Goal: Task Accomplishment & Management: Complete application form

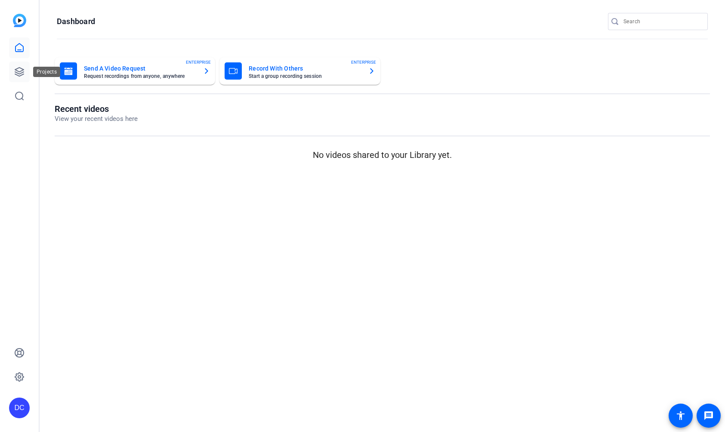
click at [12, 65] on link at bounding box center [19, 72] width 21 height 21
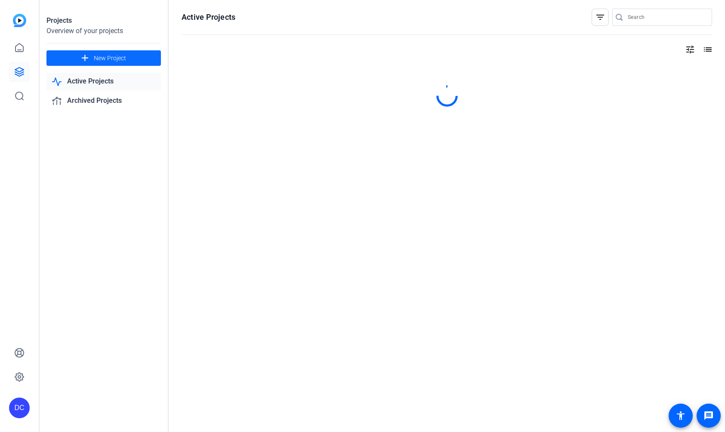
click at [111, 54] on span "New Project" at bounding box center [110, 58] width 32 height 9
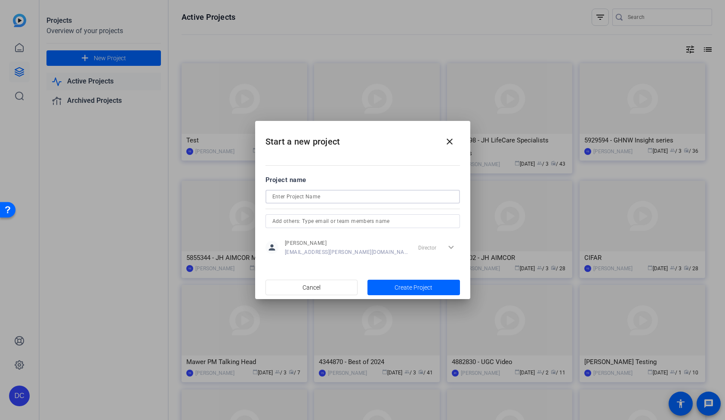
paste input "6209155 - GLT - [PERSON_NAME] Recording"
click at [274, 196] on input "6209155 - GLT - [PERSON_NAME] Recording" at bounding box center [362, 196] width 181 height 10
type input "6209155 - GLT - Paul Lorentz Recording"
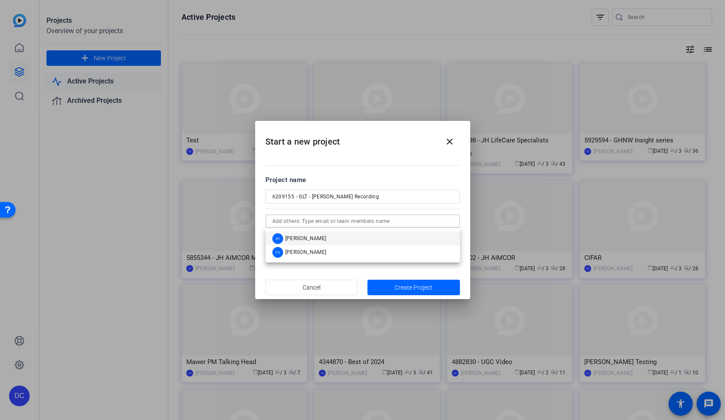
click at [311, 237] on span "Joshua Handy" at bounding box center [305, 238] width 41 height 7
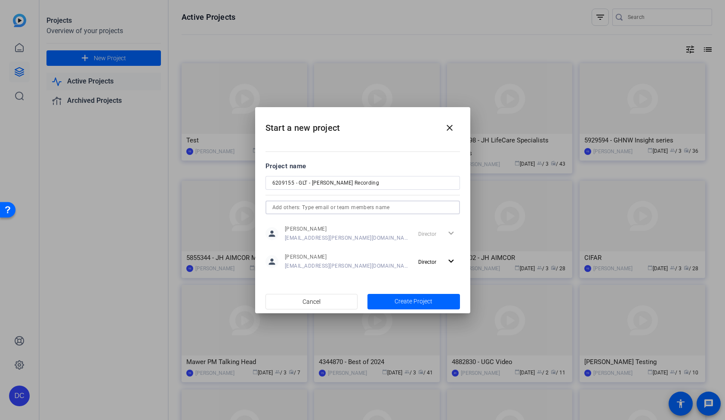
click at [343, 209] on input "text" at bounding box center [362, 207] width 181 height 10
click at [323, 225] on span "Yathurshan Sivasothy" at bounding box center [305, 224] width 41 height 7
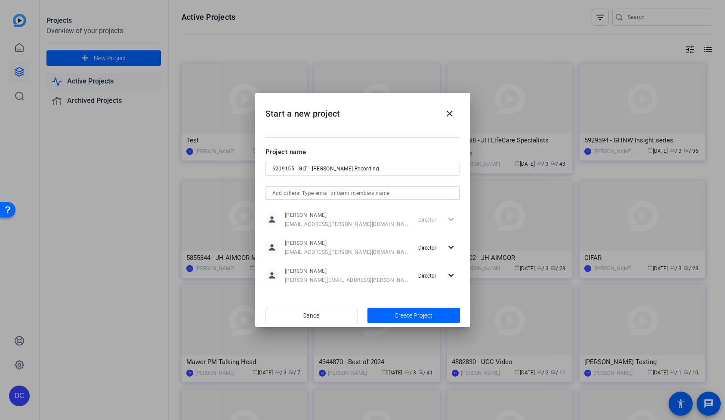
click at [311, 169] on input "6209155 - GLT - Paul Lorentz Recording" at bounding box center [362, 168] width 181 height 10
type input "6209155 - GLT [PERSON_NAME] Recording"
click at [399, 316] on span "Create Project" at bounding box center [413, 315] width 38 height 9
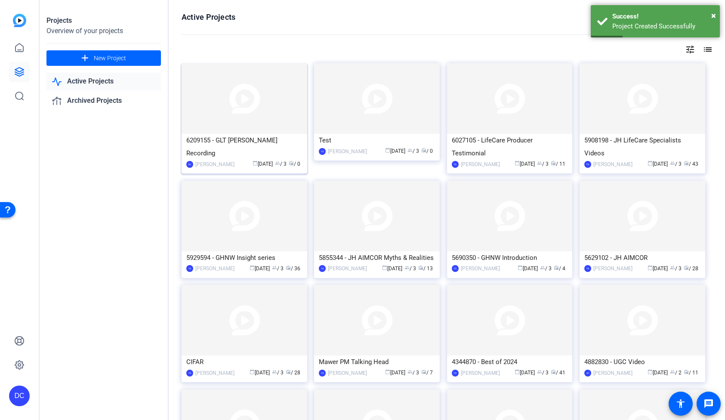
click at [206, 114] on img at bounding box center [245, 98] width 126 height 71
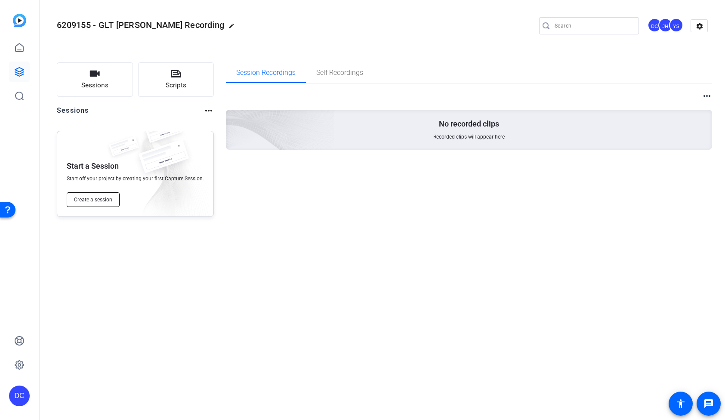
click at [86, 200] on span "Create a session" at bounding box center [93, 199] width 38 height 7
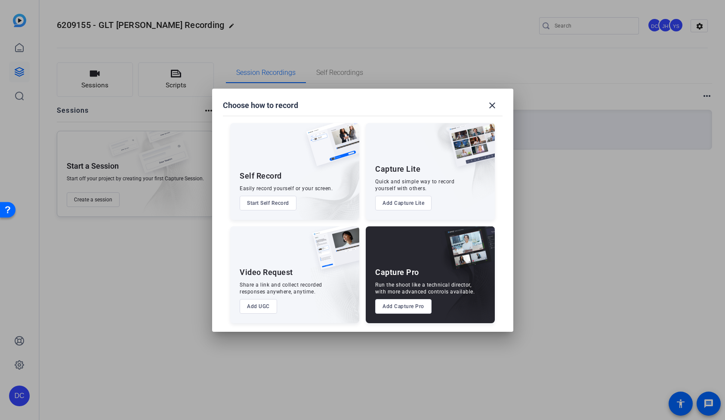
click at [415, 274] on div "Capture Pro" at bounding box center [397, 272] width 44 height 10
click at [416, 264] on div "Capture Pro Run the shoot like a technical director, with more advanced control…" at bounding box center [430, 274] width 129 height 97
click at [436, 257] on img at bounding box center [463, 280] width 64 height 86
click at [410, 307] on button "Add Capture Pro" at bounding box center [403, 306] width 56 height 15
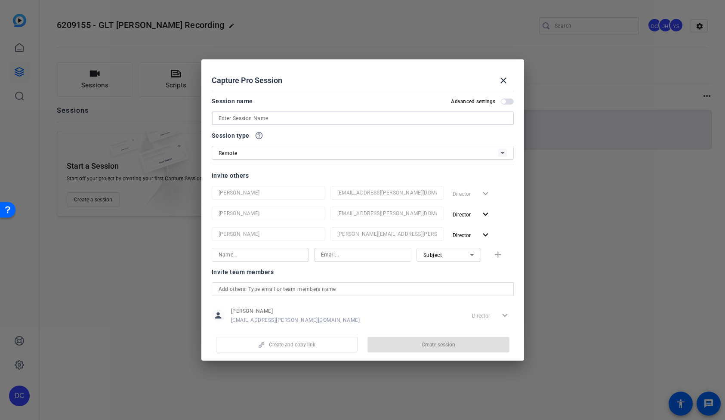
click at [290, 120] on input at bounding box center [363, 118] width 288 height 10
paste input "6209155 - GLT - Paul Lorentz Recording"
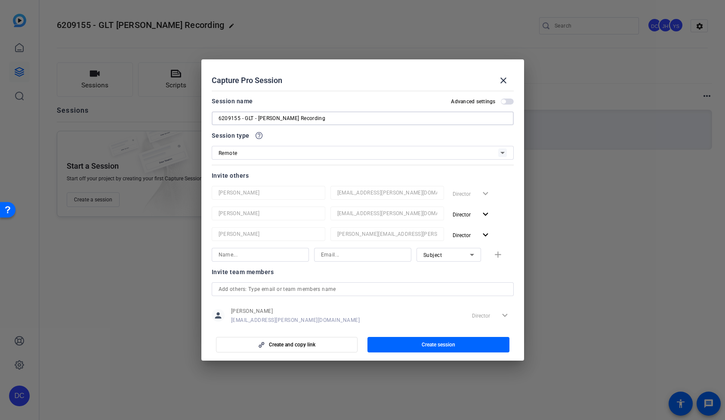
click at [259, 117] on input "6209155 - GLT - Paul Lorentz Recording" at bounding box center [363, 118] width 288 height 10
drag, startPoint x: 222, startPoint y: 118, endPoint x: 222, endPoint y: 124, distance: 5.6
click at [221, 118] on input "6209155 - GLT [PERSON_NAME] Recording" at bounding box center [363, 118] width 288 height 10
type input "6209155 - GLT [PERSON_NAME] Recording"
click at [260, 153] on div "Remote" at bounding box center [359, 153] width 280 height 11
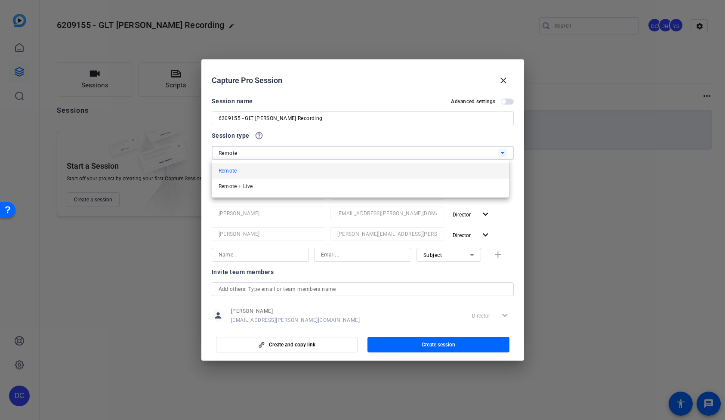
click at [260, 153] on div at bounding box center [362, 210] width 725 height 420
type input "Paul Lorentz"
paste input "Paul_Lorentz@manulife.com"
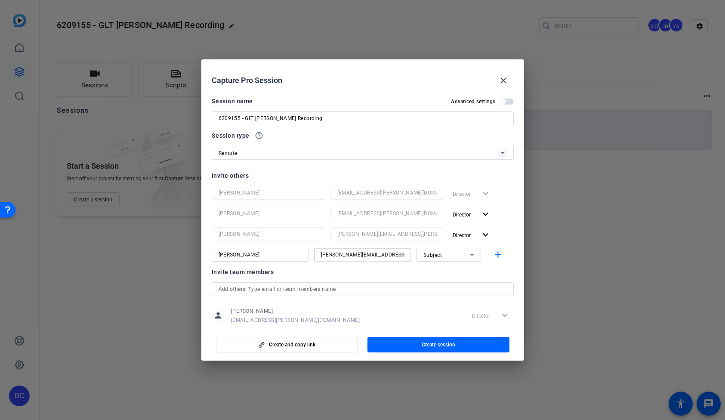
type input "Paul_Lorentz@manulife.com"
click at [436, 257] on span "Subject" at bounding box center [432, 255] width 19 height 6
click at [437, 299] on span "Subject" at bounding box center [428, 299] width 18 height 10
click at [495, 255] on mat-icon "add" at bounding box center [498, 254] width 11 height 11
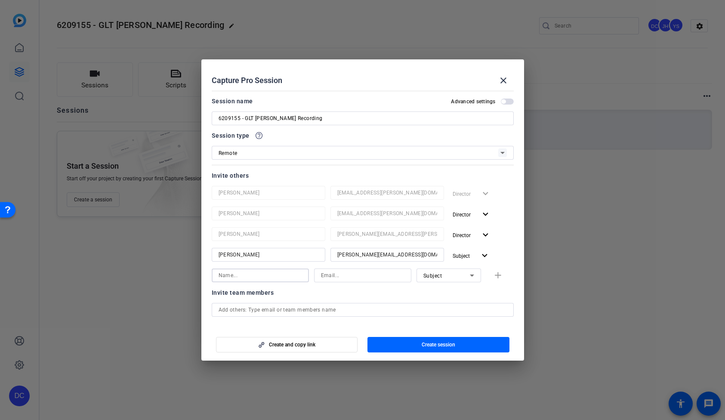
click at [282, 274] on input at bounding box center [260, 275] width 83 height 10
paste input "schazelle_york@jhancock.com"
type input "schazelle_york@jhancock.com"
click at [357, 274] on input at bounding box center [362, 275] width 83 height 10
paste input "schazelle_york@jhancock.com"
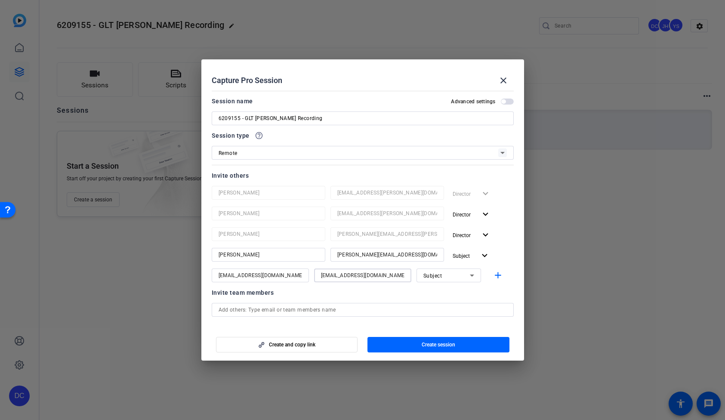
type input "schazelle_york@jhancock.com"
drag, startPoint x: 256, startPoint y: 275, endPoint x: 349, endPoint y: 276, distance: 92.9
click at [349, 276] on div "schazelle_york@jhancock.com schazelle_york@jhancock.com Subject add" at bounding box center [363, 275] width 302 height 14
type input "Schazelle York"
click at [437, 277] on div "Subject" at bounding box center [446, 275] width 46 height 11
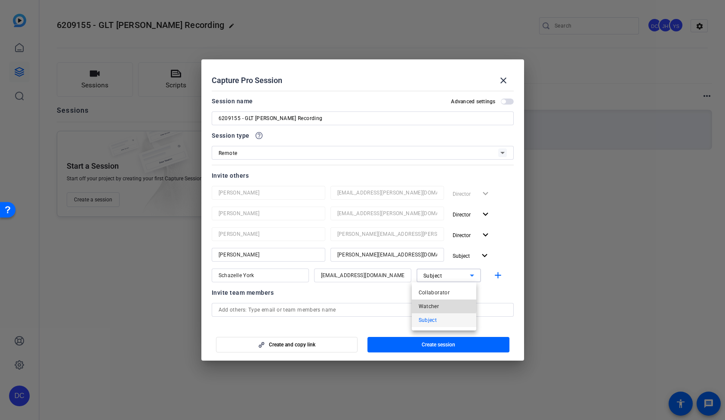
click at [435, 305] on span "Watcher" at bounding box center [429, 306] width 21 height 10
click at [417, 289] on div at bounding box center [448, 286] width 65 height 9
click at [493, 274] on mat-icon "add" at bounding box center [498, 275] width 11 height 11
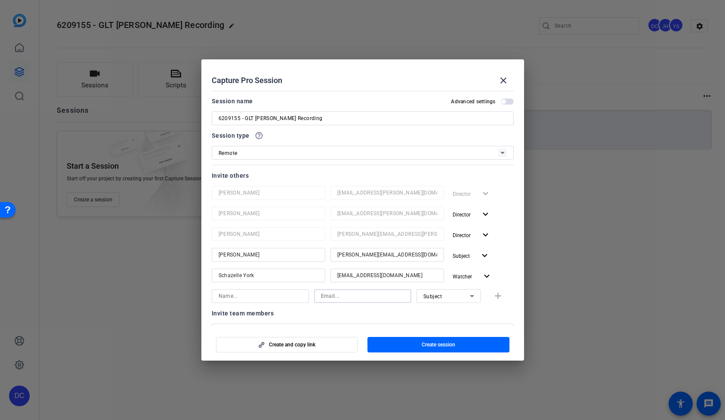
click at [375, 296] on input at bounding box center [362, 296] width 83 height 10
paste input "rohanraj@oliver.agency"
type input "rohanraj@oliver.agency"
click at [242, 299] on input at bounding box center [260, 296] width 83 height 10
type input "Rohan Raj"
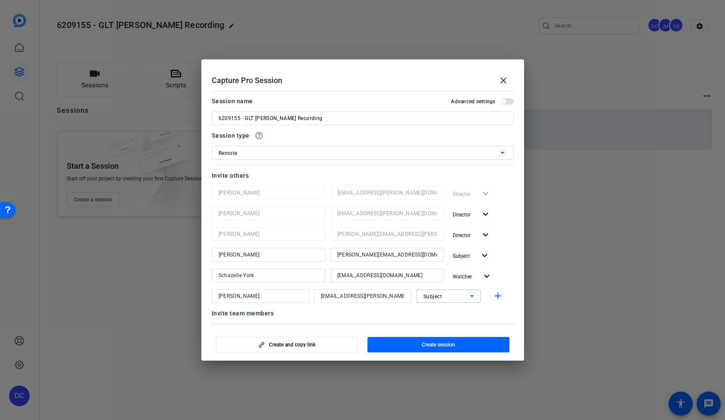
click at [454, 293] on div "Subject" at bounding box center [446, 296] width 46 height 11
click at [445, 311] on span "Collaborator" at bounding box center [434, 313] width 31 height 10
click at [485, 312] on div "Invite team members" at bounding box center [363, 313] width 302 height 10
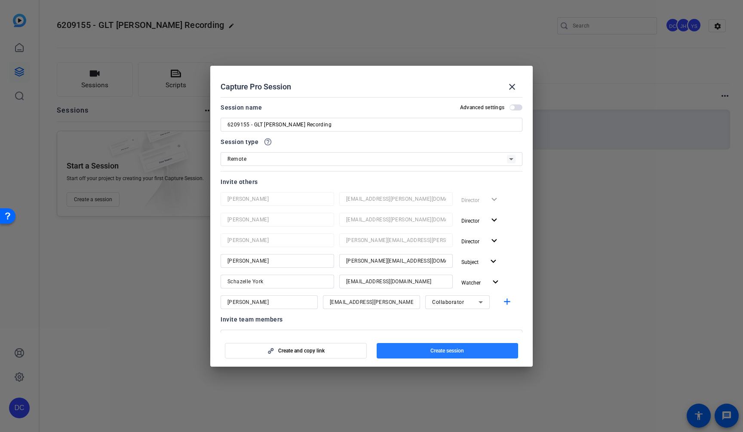
click at [442, 351] on span "Create session" at bounding box center [448, 351] width 34 height 7
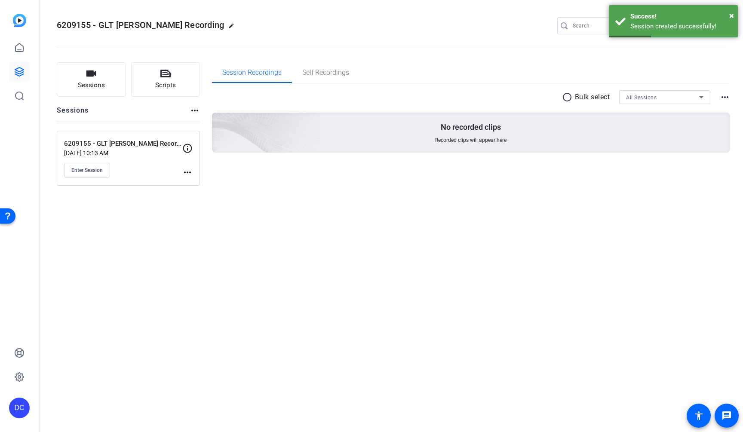
click at [200, 252] on div "6209155 - GLT Paul Lorentz Recording edit DC JH YS settings Sessions Scripts Se…" at bounding box center [392, 216] width 704 height 432
click at [724, 13] on span "×" at bounding box center [732, 15] width 5 height 10
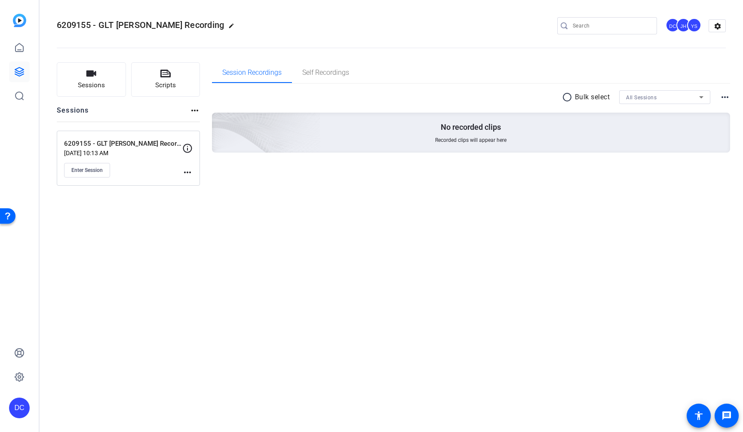
click at [302, 230] on div "6209155 - GLT Paul Lorentz Recording edit DC JH YS settings Sessions Scripts Se…" at bounding box center [392, 216] width 704 height 432
click at [91, 170] on span "Enter Session" at bounding box center [86, 170] width 31 height 7
click at [622, 204] on div "6209155 - GLT Paul Lorentz Recording edit DC JH YS settings Sessions Scripts Se…" at bounding box center [392, 216] width 704 height 432
drag, startPoint x: 573, startPoint y: 247, endPoint x: 262, endPoint y: 75, distance: 356.2
click at [573, 248] on div "6209155 - GLT Paul Lorentz Recording edit DC JH YS settings Sessions Scripts Se…" at bounding box center [392, 216] width 704 height 432
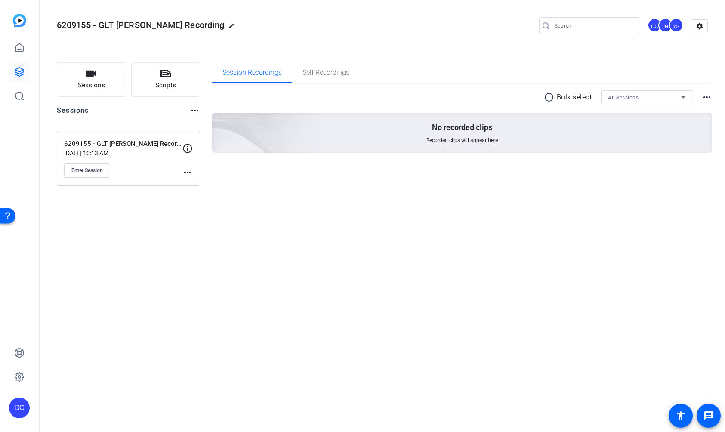
click at [346, 34] on openreel-divider-bar at bounding box center [382, 45] width 651 height 26
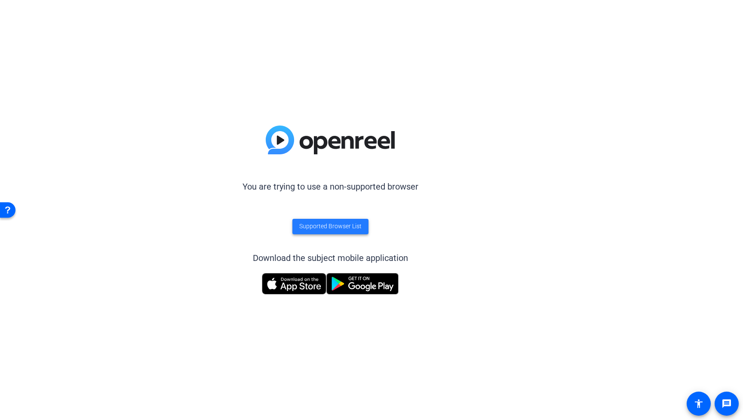
click at [339, 228] on span "Supported Browser List" at bounding box center [330, 226] width 62 height 9
click at [436, 76] on div "You are trying to use a non-supported browser Supported Browser List Download t…" at bounding box center [330, 210] width 661 height 420
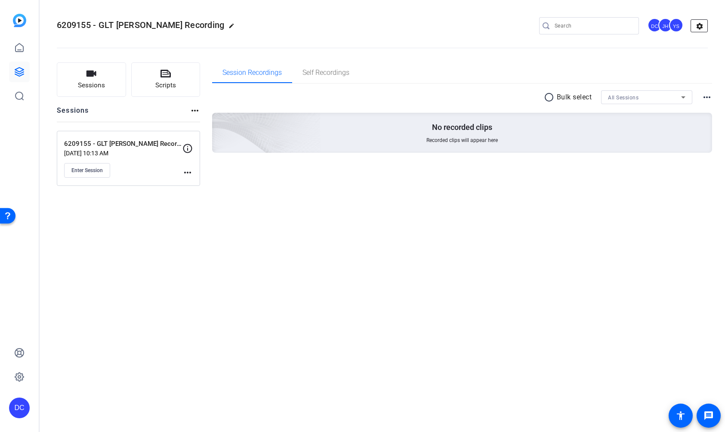
click at [701, 27] on mat-icon "settings" at bounding box center [699, 26] width 17 height 13
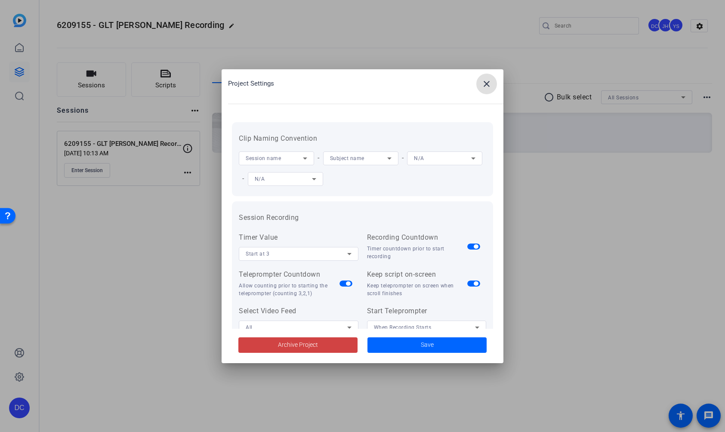
click at [485, 84] on mat-icon "close" at bounding box center [486, 84] width 10 height 10
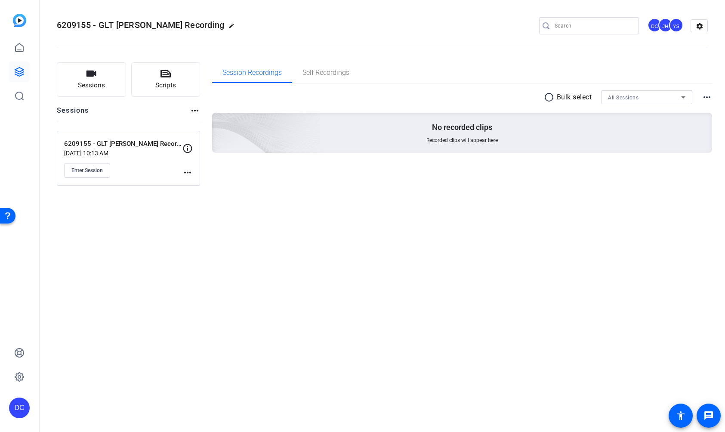
click at [22, 403] on div "DC" at bounding box center [19, 407] width 21 height 21
click at [102, 401] on mat-icon "logout" at bounding box center [107, 400] width 10 height 10
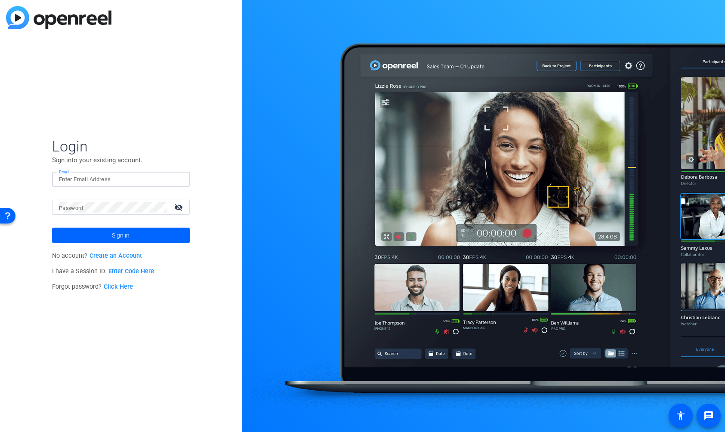
click at [102, 401] on div "Login Sign into your existing account. Email Password visibility_off Sign in No…" at bounding box center [121, 216] width 242 height 432
click at [171, 174] on input "Email" at bounding box center [121, 179] width 124 height 10
click at [285, 83] on div at bounding box center [483, 216] width 483 height 432
